Goal: Navigation & Orientation: Find specific page/section

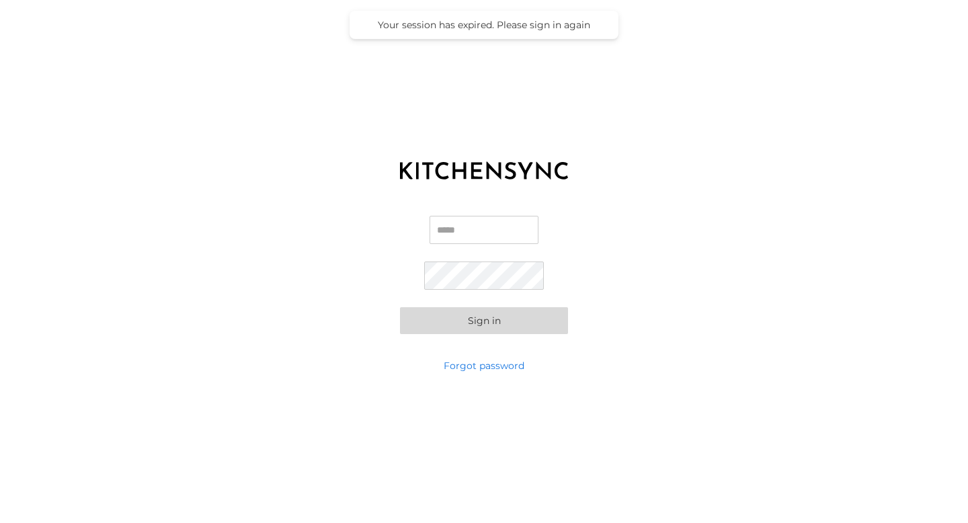
click at [436, 214] on div "Email Password Sign in" at bounding box center [484, 275] width 968 height 168
click at [440, 227] on input "Email" at bounding box center [484, 230] width 109 height 28
type input "**********"
click at [485, 319] on button "Sign in" at bounding box center [484, 320] width 168 height 27
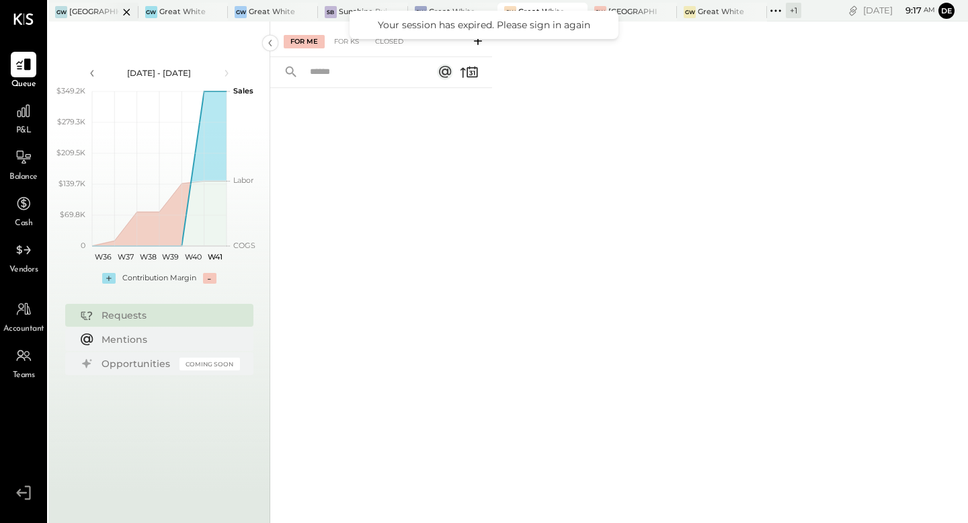
click at [88, 10] on div "[GEOGRAPHIC_DATA]" at bounding box center [93, 12] width 49 height 11
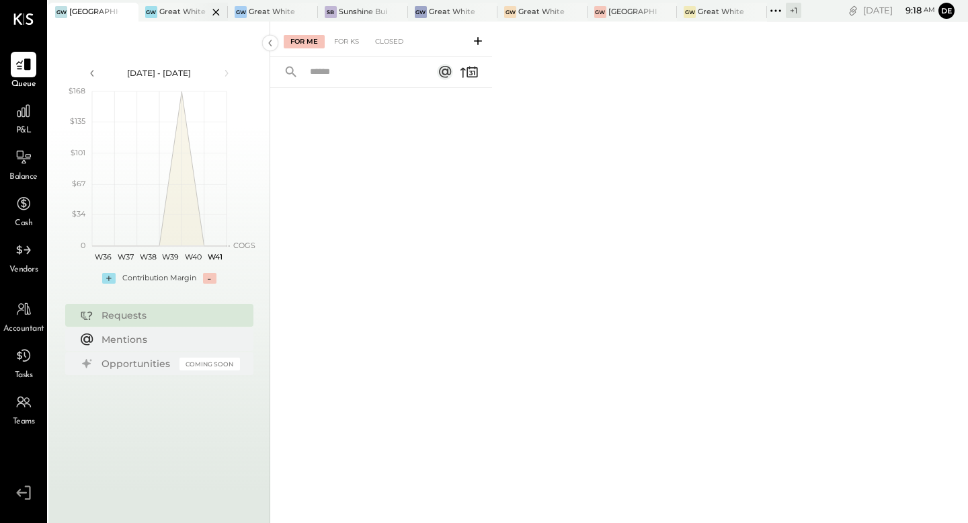
click at [159, 15] on div "Great White Larchmont" at bounding box center [183, 12] width 49 height 11
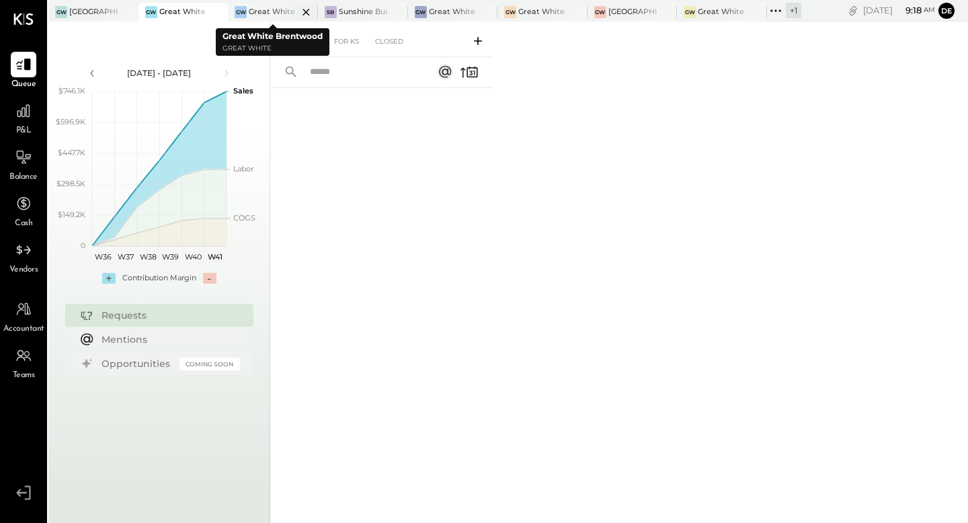
click at [266, 9] on div "Great White Brentwood" at bounding box center [273, 12] width 49 height 11
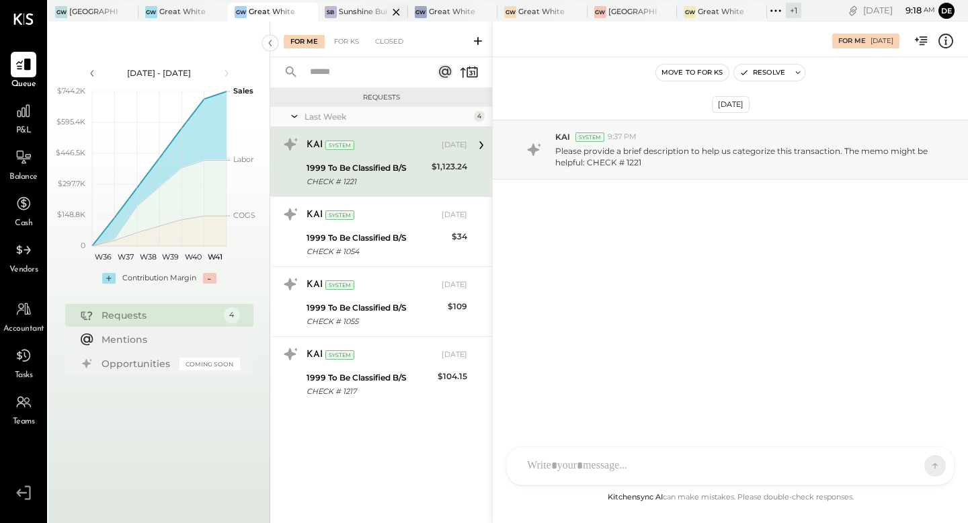
click at [346, 7] on div "Sunshine Builders" at bounding box center [363, 12] width 49 height 11
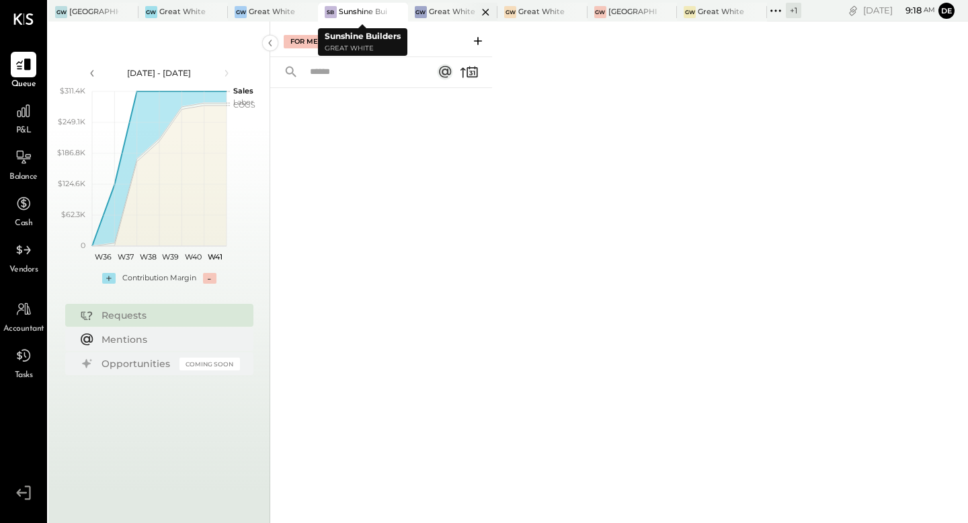
click at [426, 9] on div "GW Great White Venice" at bounding box center [443, 12] width 70 height 12
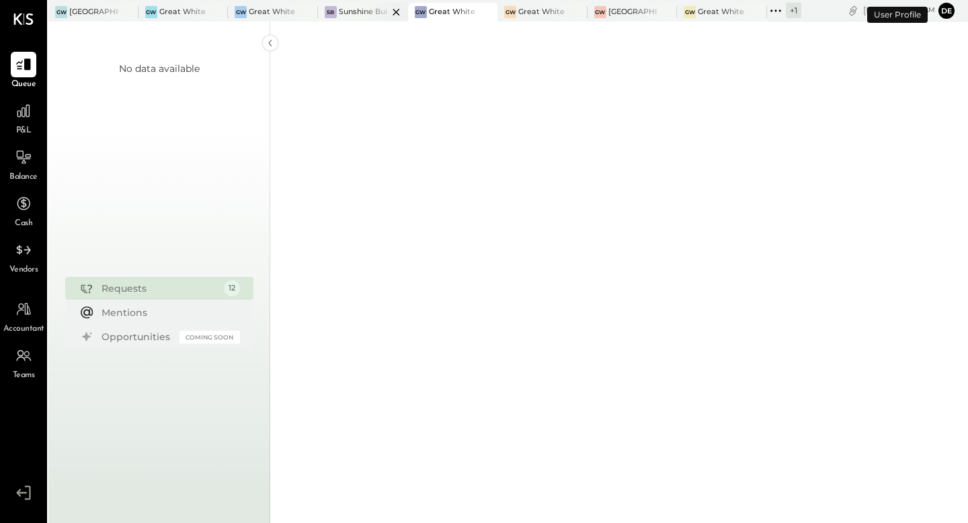
click at [396, 14] on icon at bounding box center [396, 12] width 17 height 16
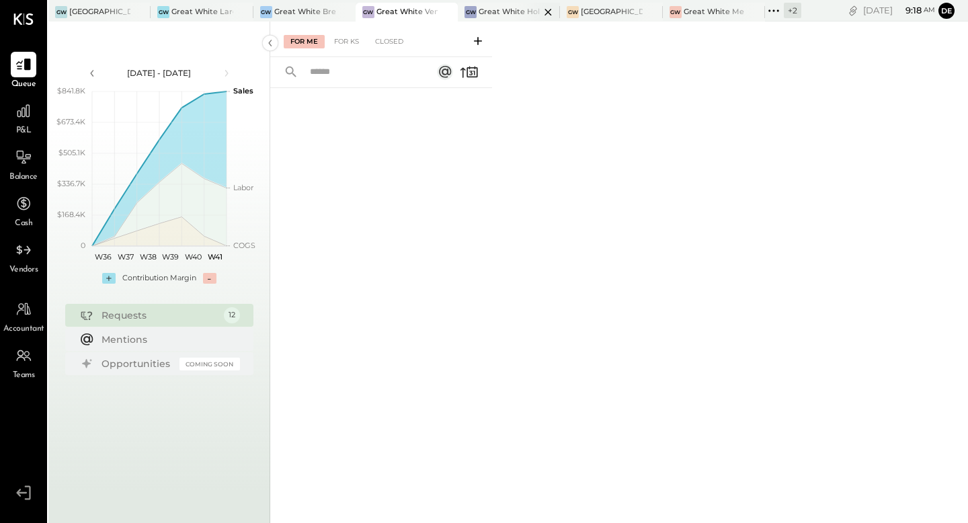
click at [494, 6] on div "GW Great White Holdings" at bounding box center [499, 12] width 82 height 12
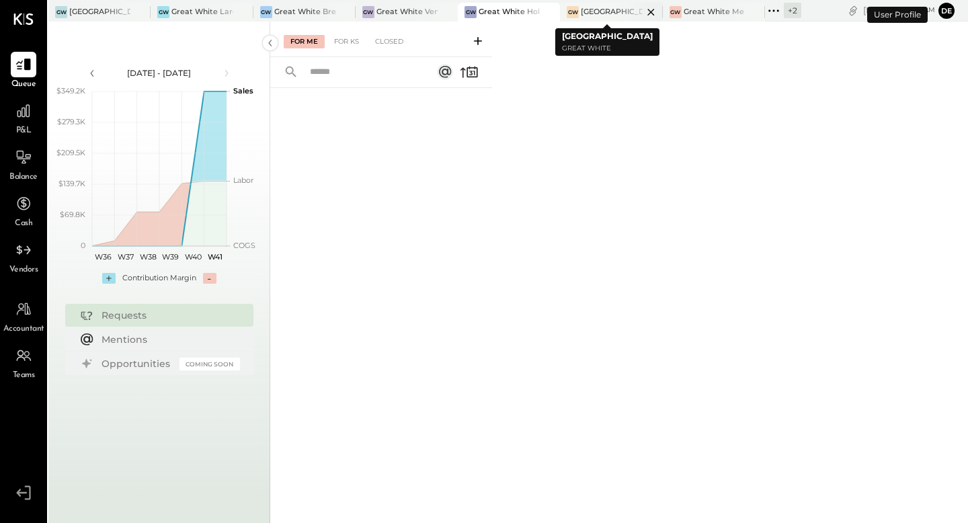
click at [599, 11] on div "[GEOGRAPHIC_DATA]" at bounding box center [611, 12] width 61 height 11
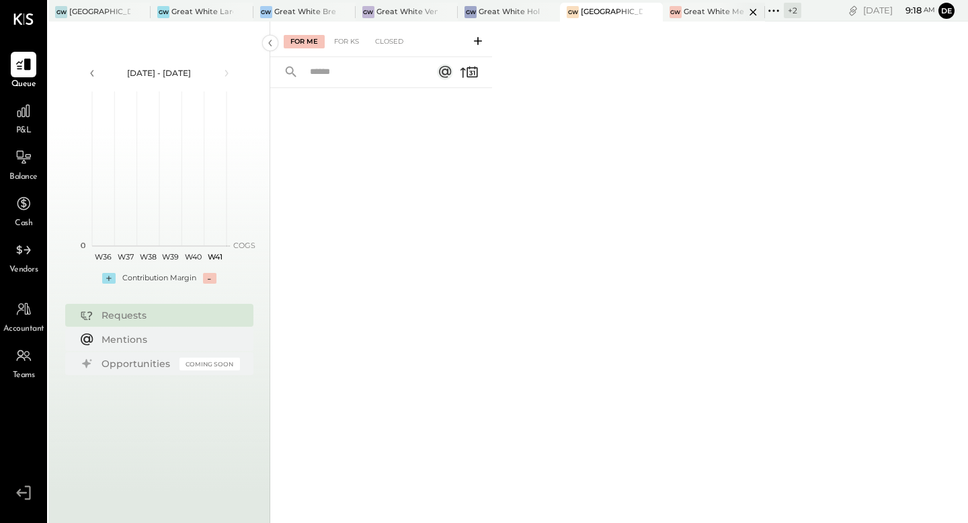
click at [693, 7] on div "Great White Melrose" at bounding box center [714, 12] width 61 height 11
